Goal: Task Accomplishment & Management: Manage account settings

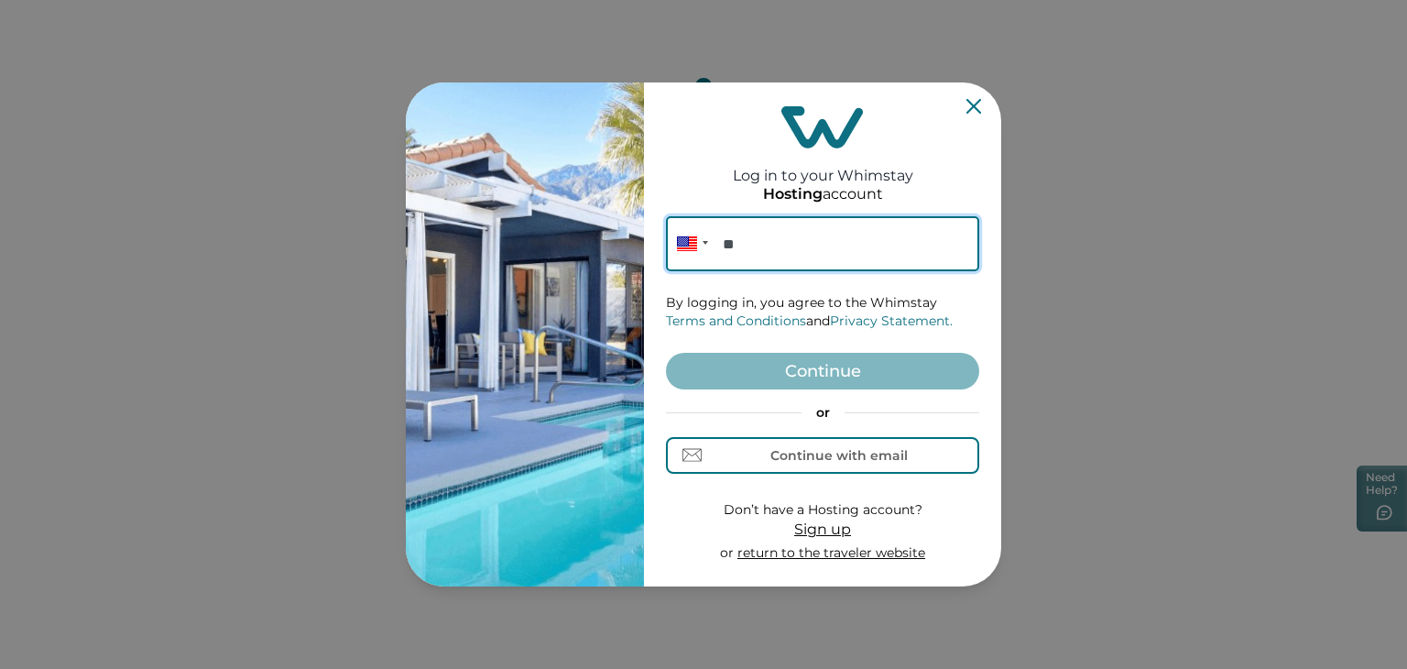
paste input "**********"
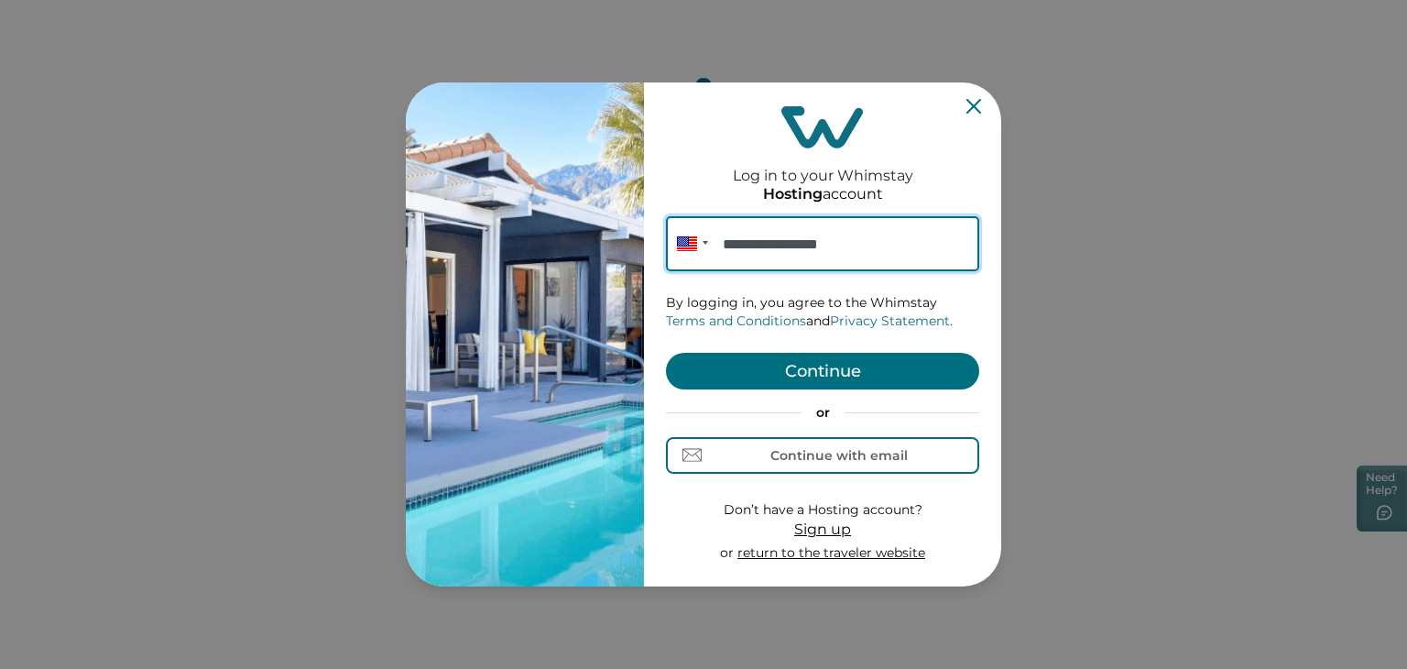
type input "**********"
click at [807, 356] on button "Continue" at bounding box center [822, 371] width 313 height 37
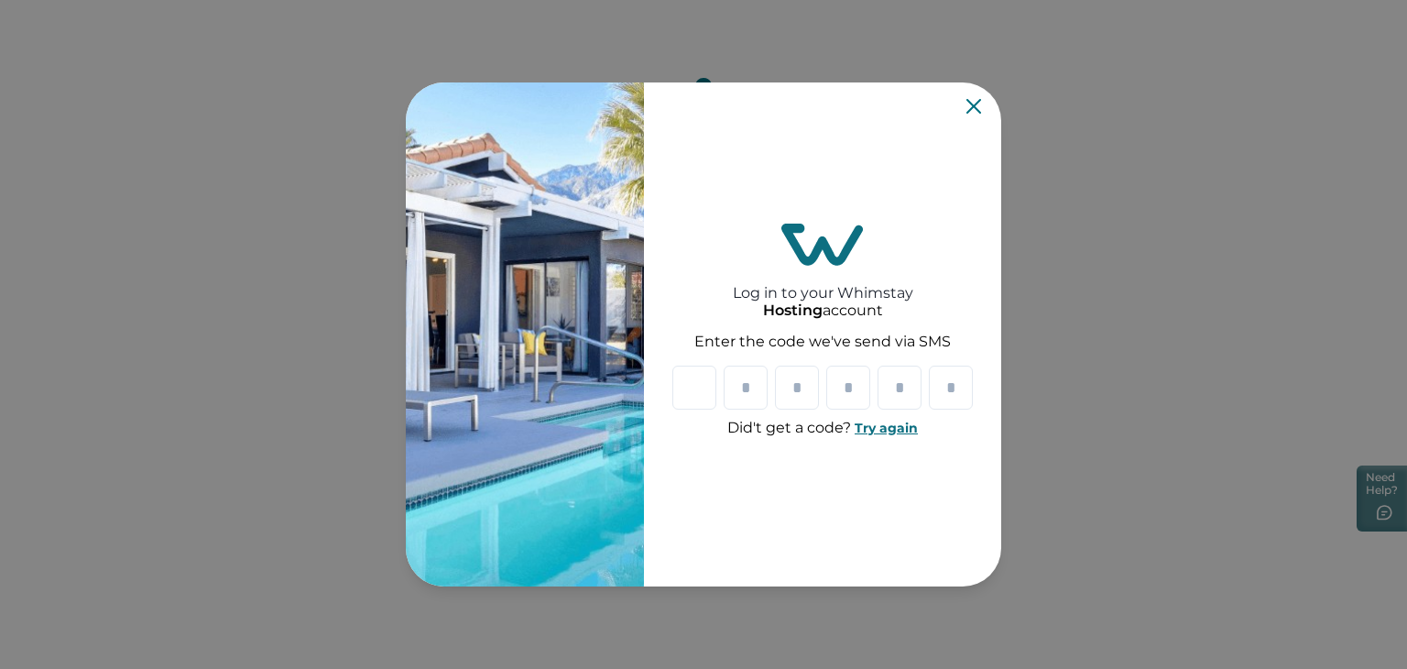
type input "*"
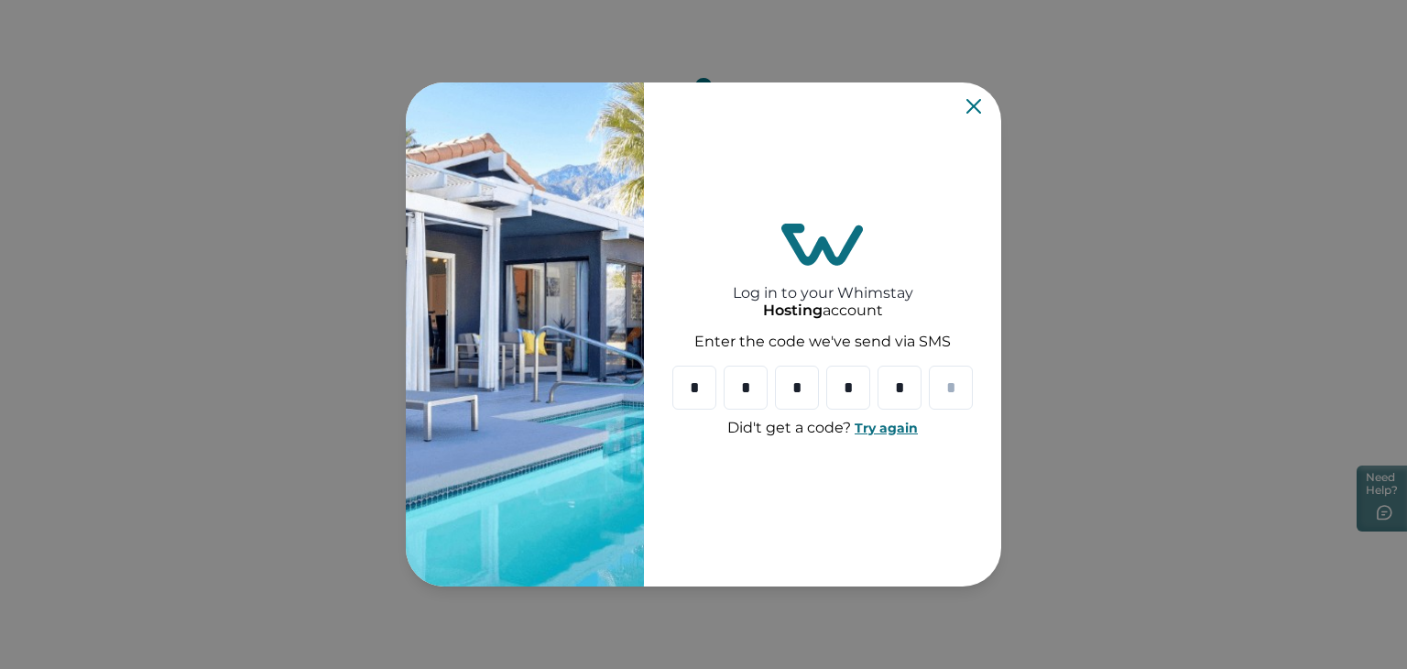
type input "*"
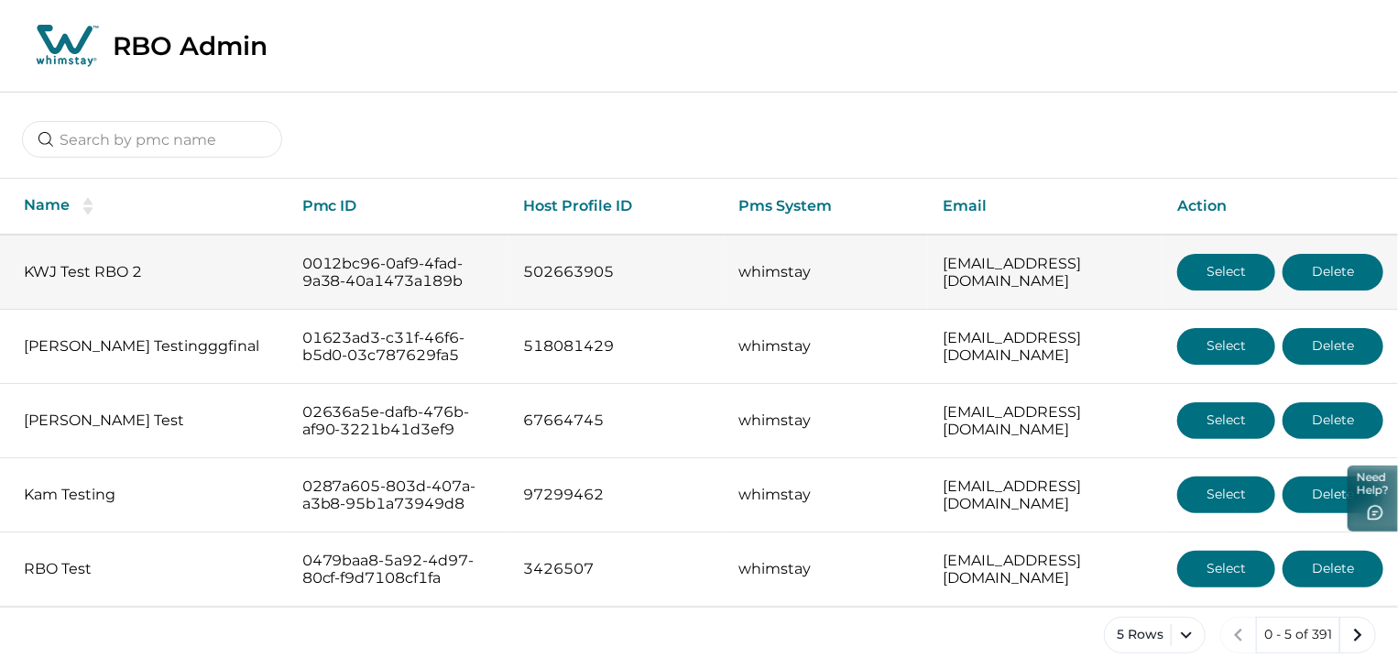
click at [1215, 273] on button "Select" at bounding box center [1226, 272] width 98 height 37
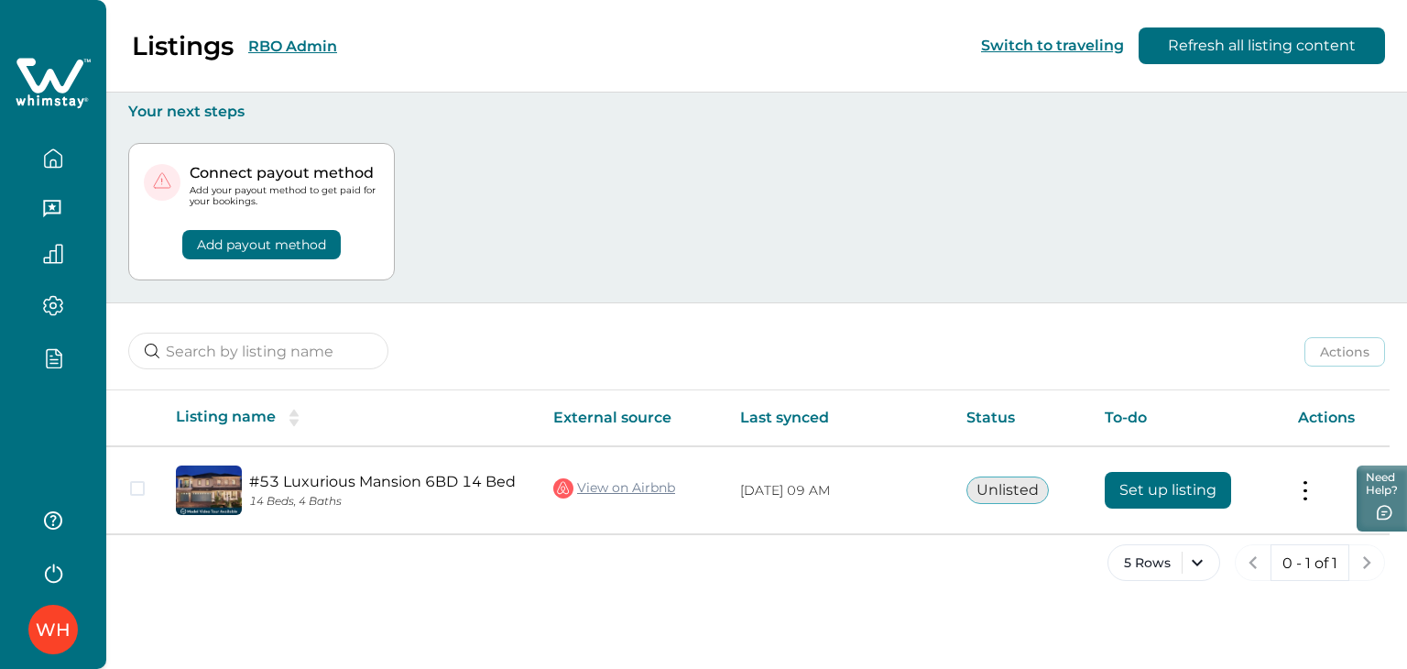
click at [64, 353] on button "button" at bounding box center [53, 357] width 77 height 21
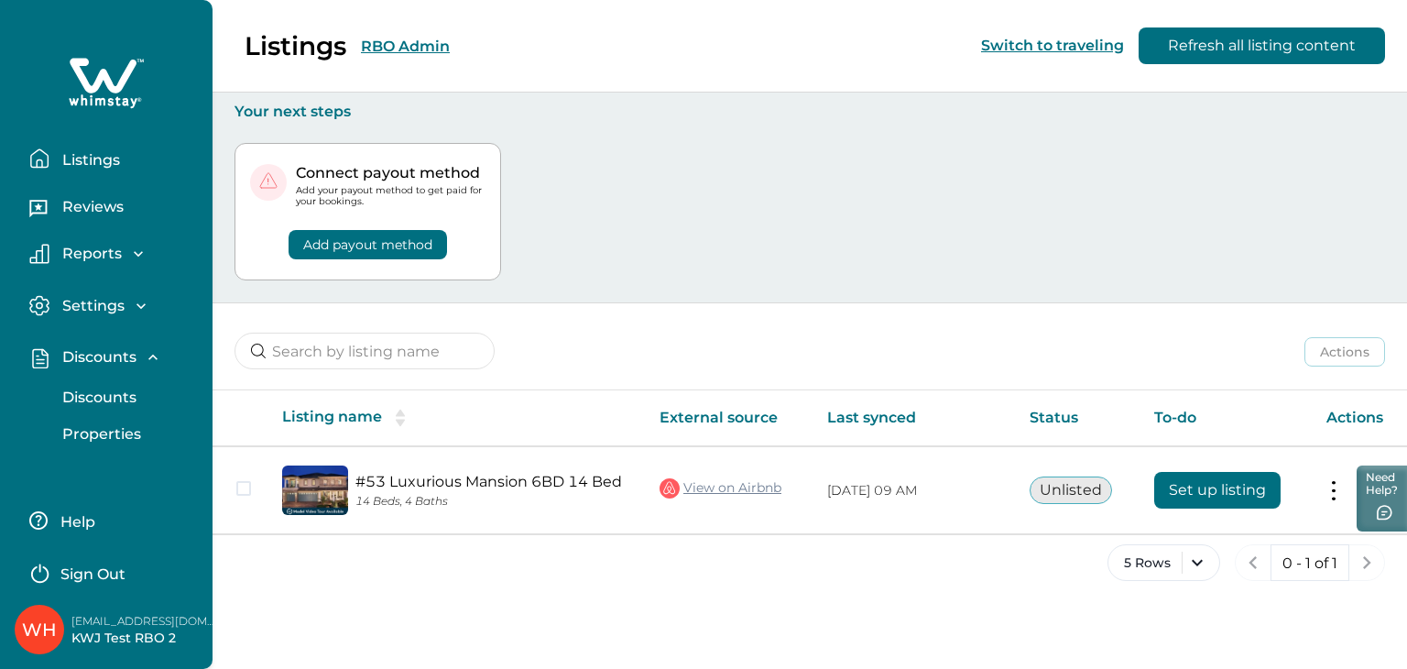
click at [112, 386] on button "Discounts" at bounding box center [126, 397] width 169 height 37
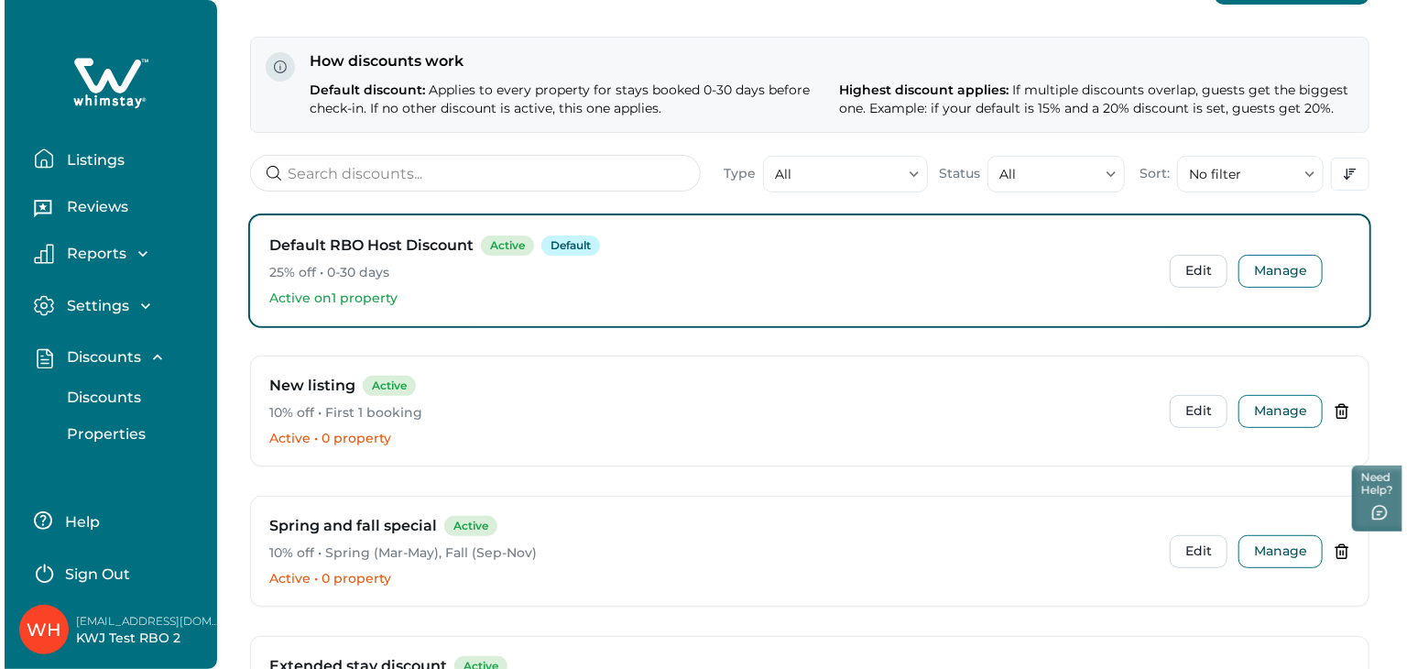
scroll to position [92, 0]
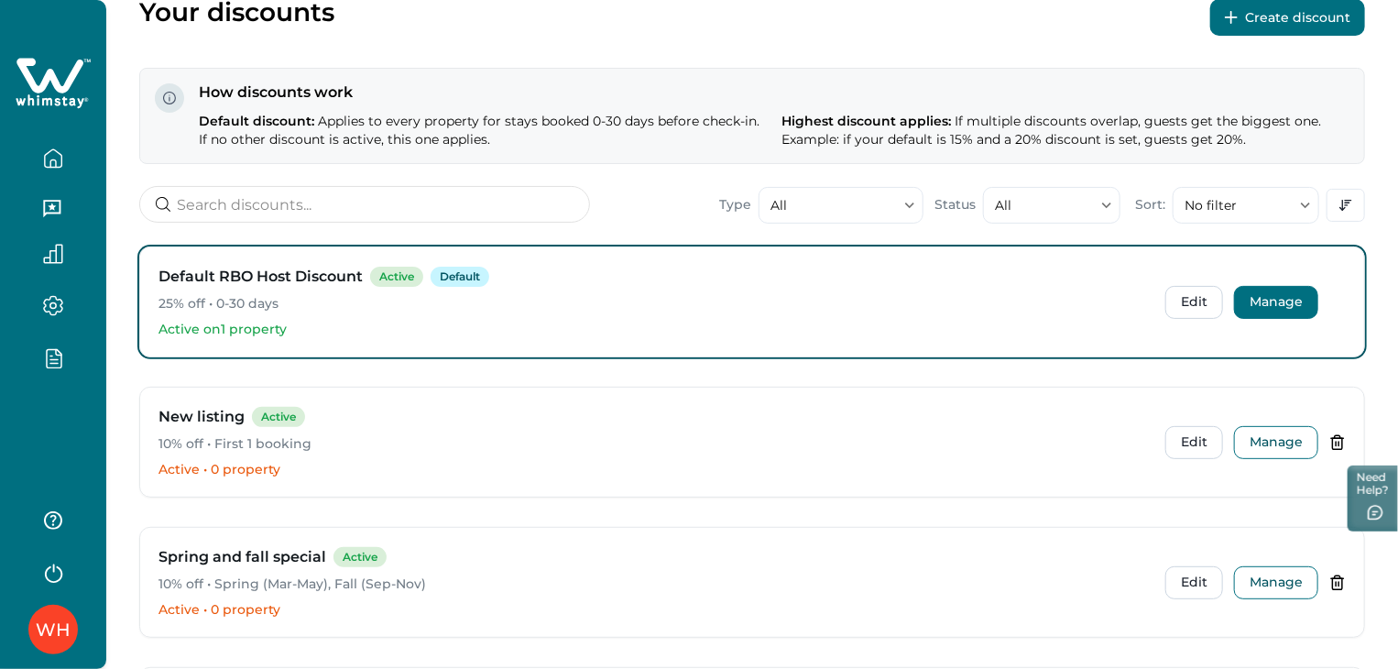
click at [1261, 312] on button "Manage" at bounding box center [1276, 302] width 84 height 33
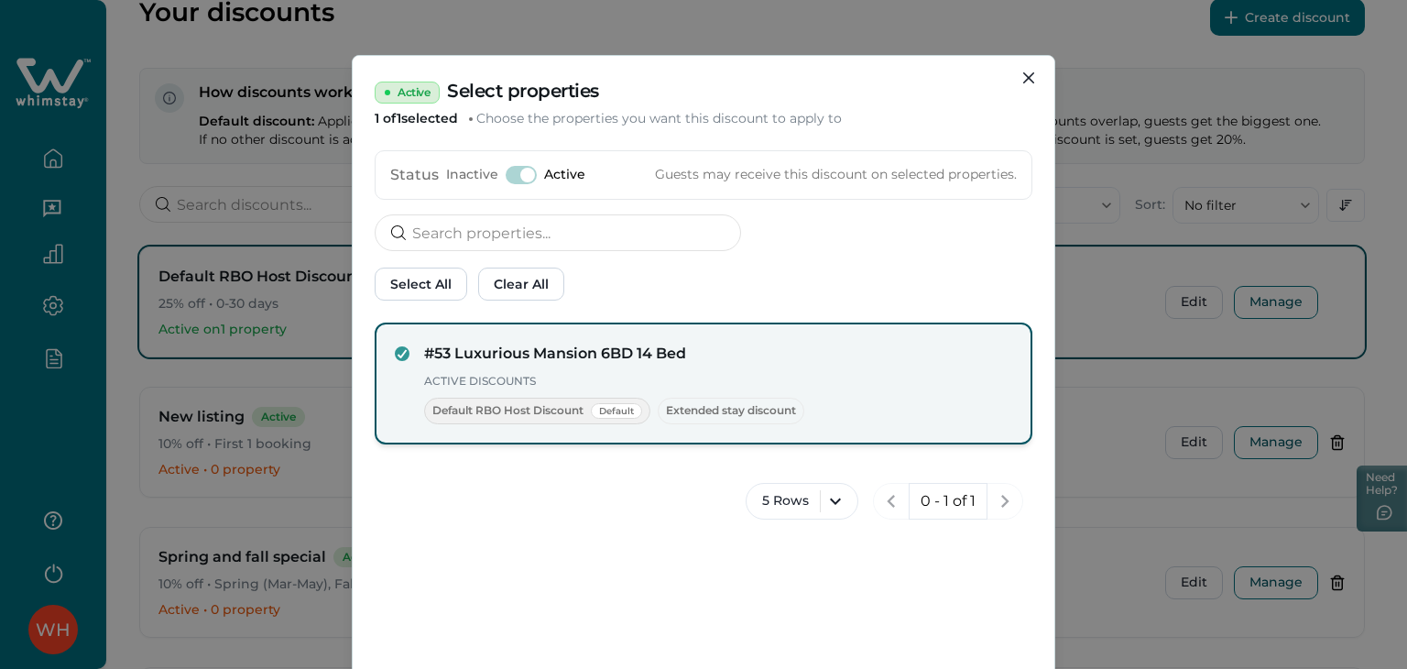
click at [425, 398] on div "Default RBO Host Discount Default Extended stay discount" at bounding box center [718, 411] width 588 height 27
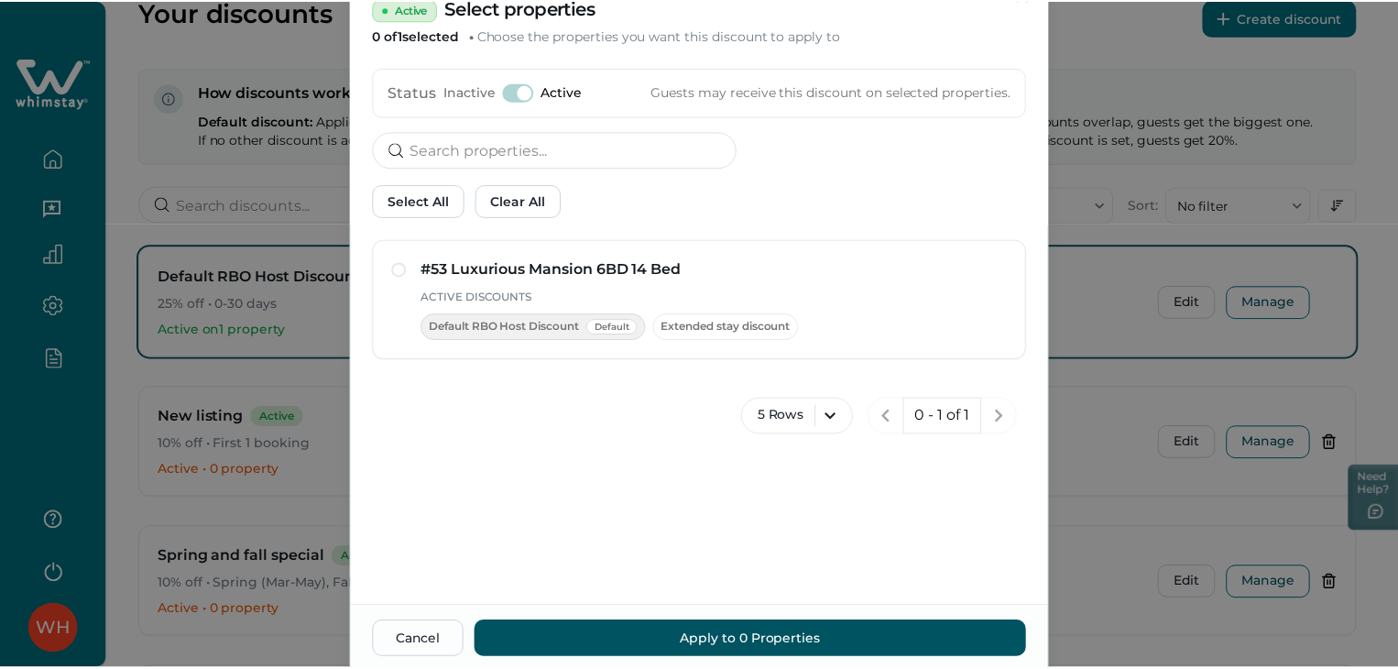
scroll to position [150, 0]
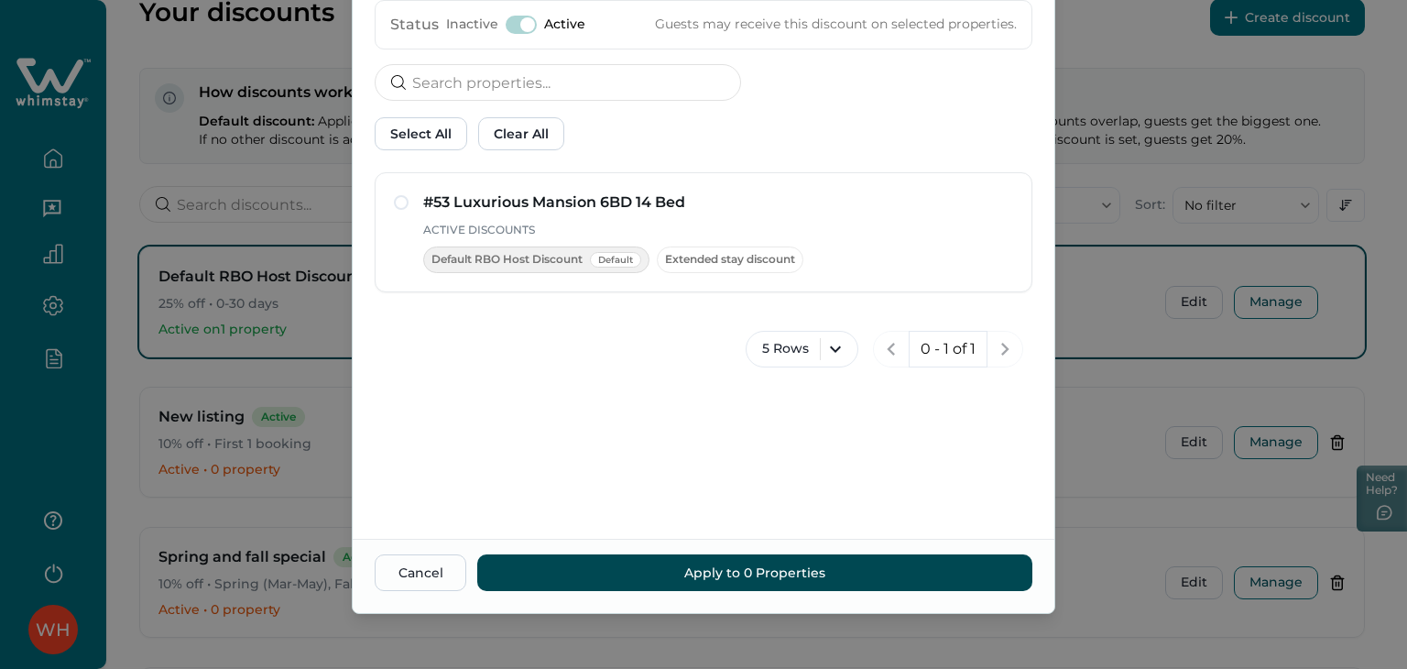
click at [616, 565] on button "Apply to 0 Properties" at bounding box center [754, 572] width 555 height 37
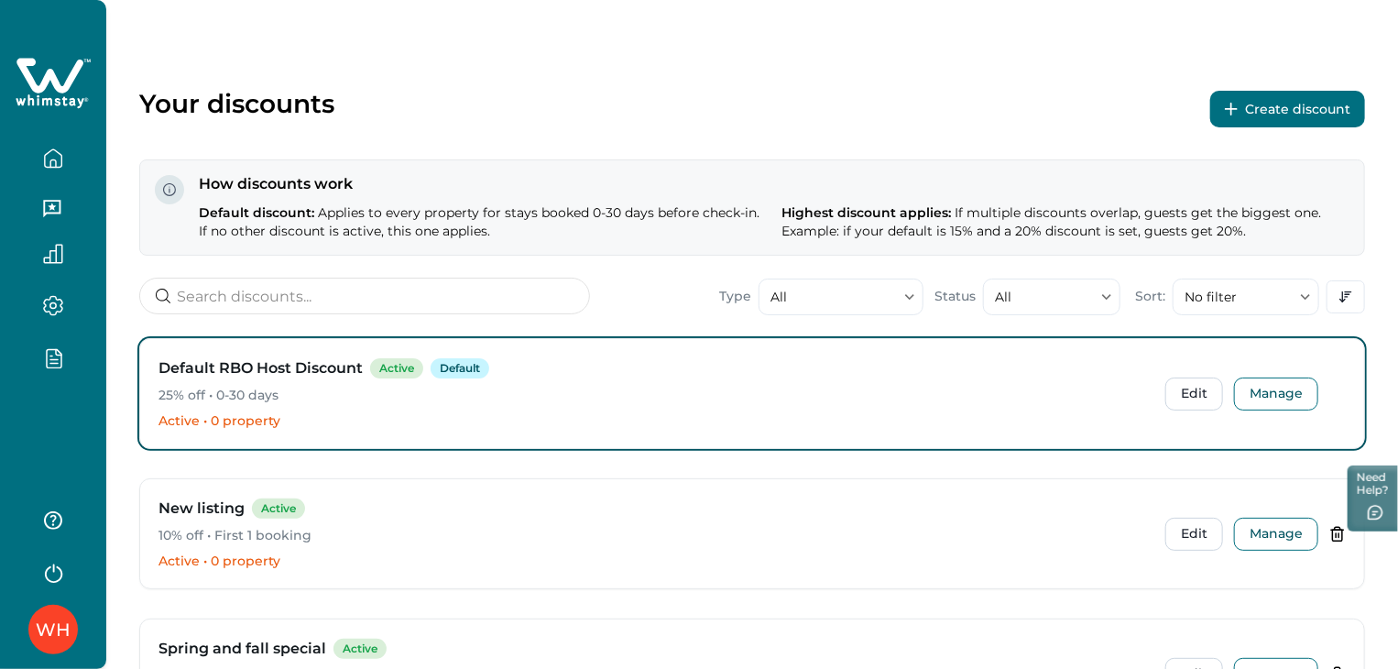
click at [50, 559] on icon "button" at bounding box center [52, 571] width 27 height 27
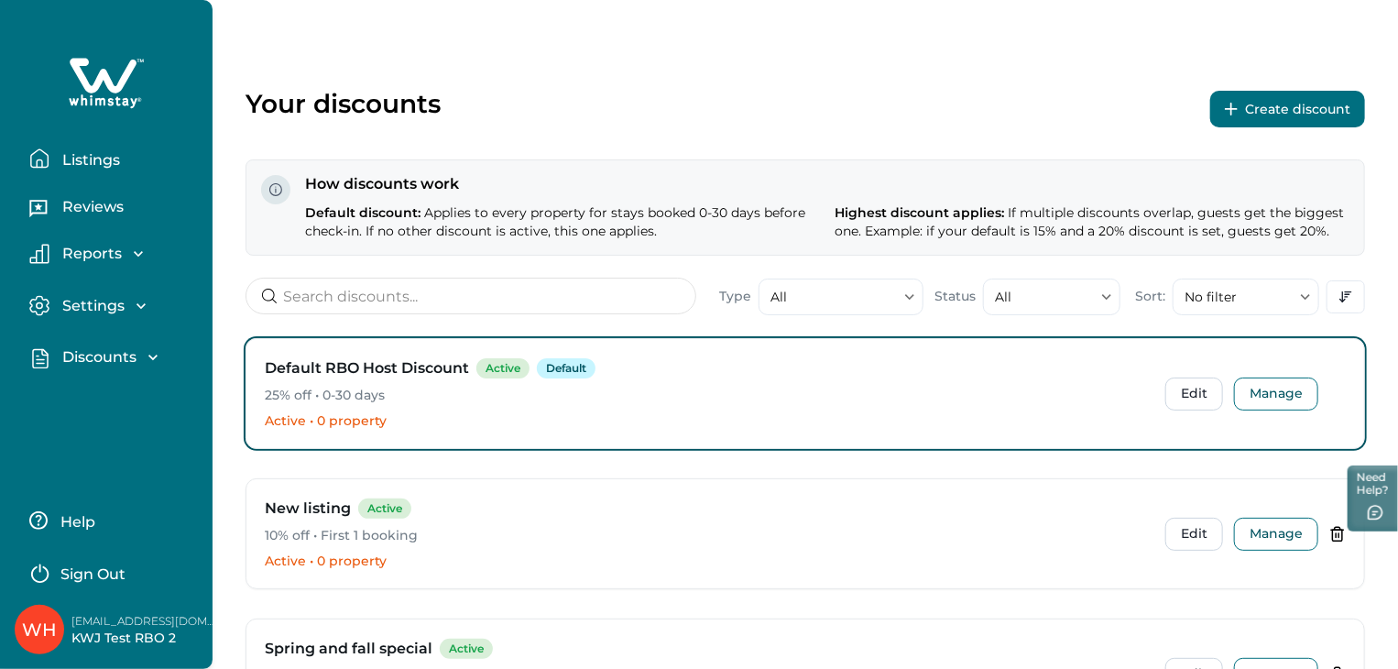
click at [106, 575] on p "Sign Out" at bounding box center [92, 574] width 65 height 18
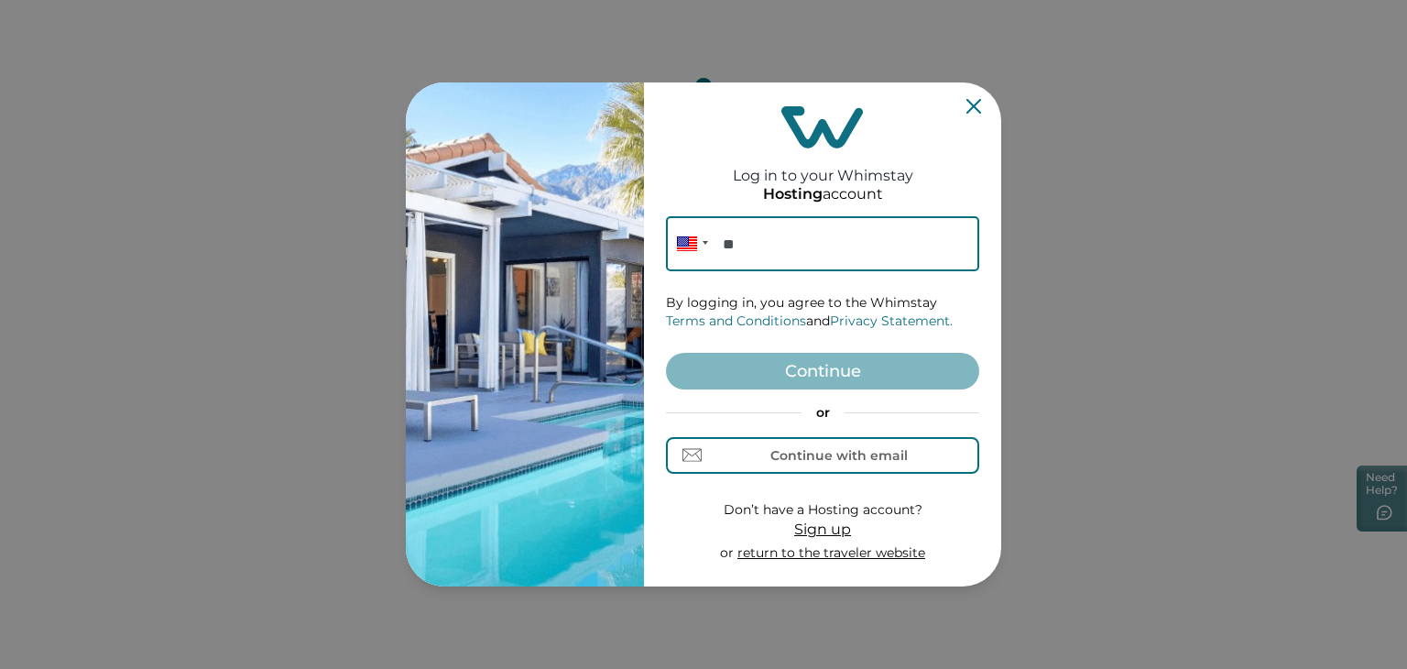
click at [968, 111] on icon "Close" at bounding box center [974, 106] width 15 height 15
